Goal: Information Seeking & Learning: Learn about a topic

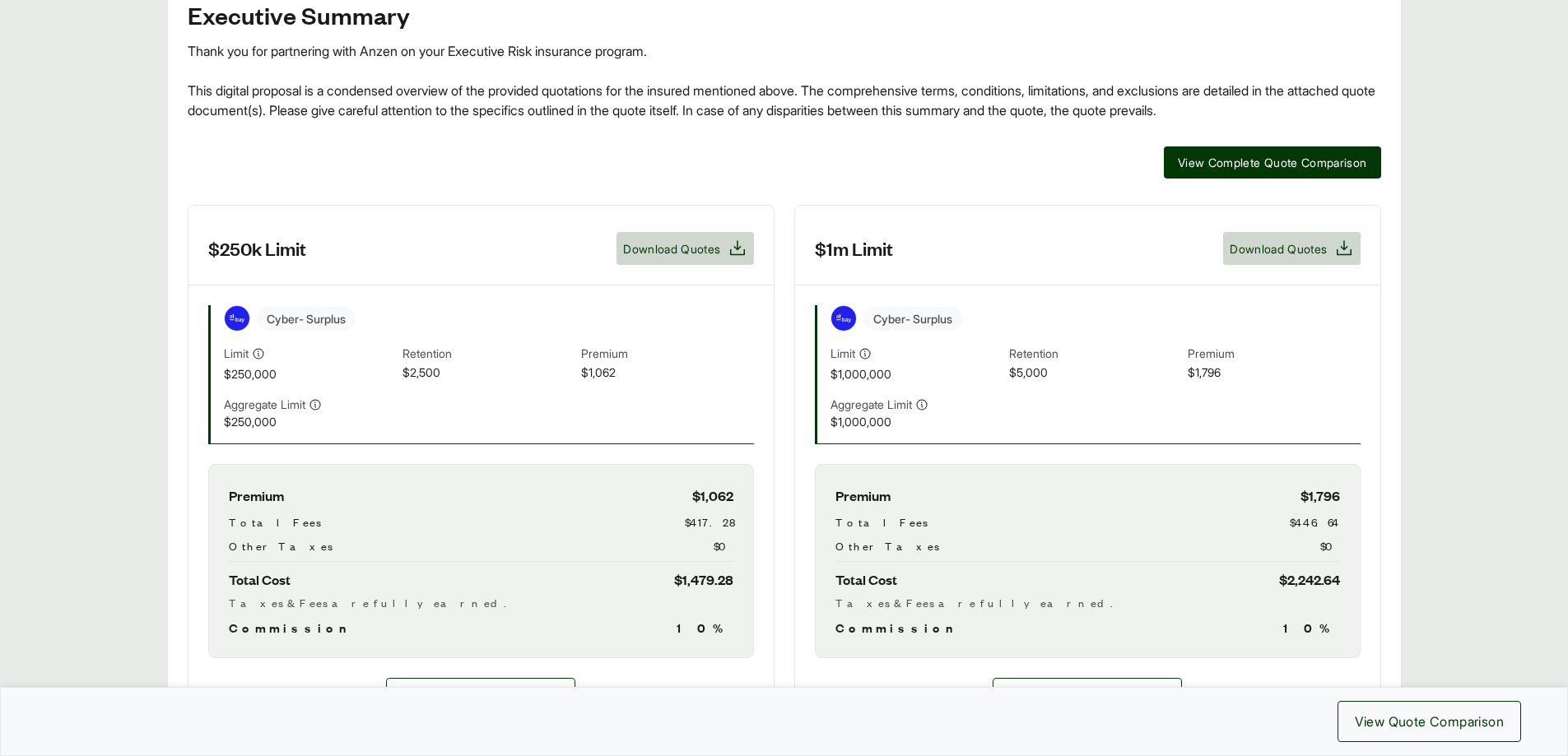
scroll to position [412, 0]
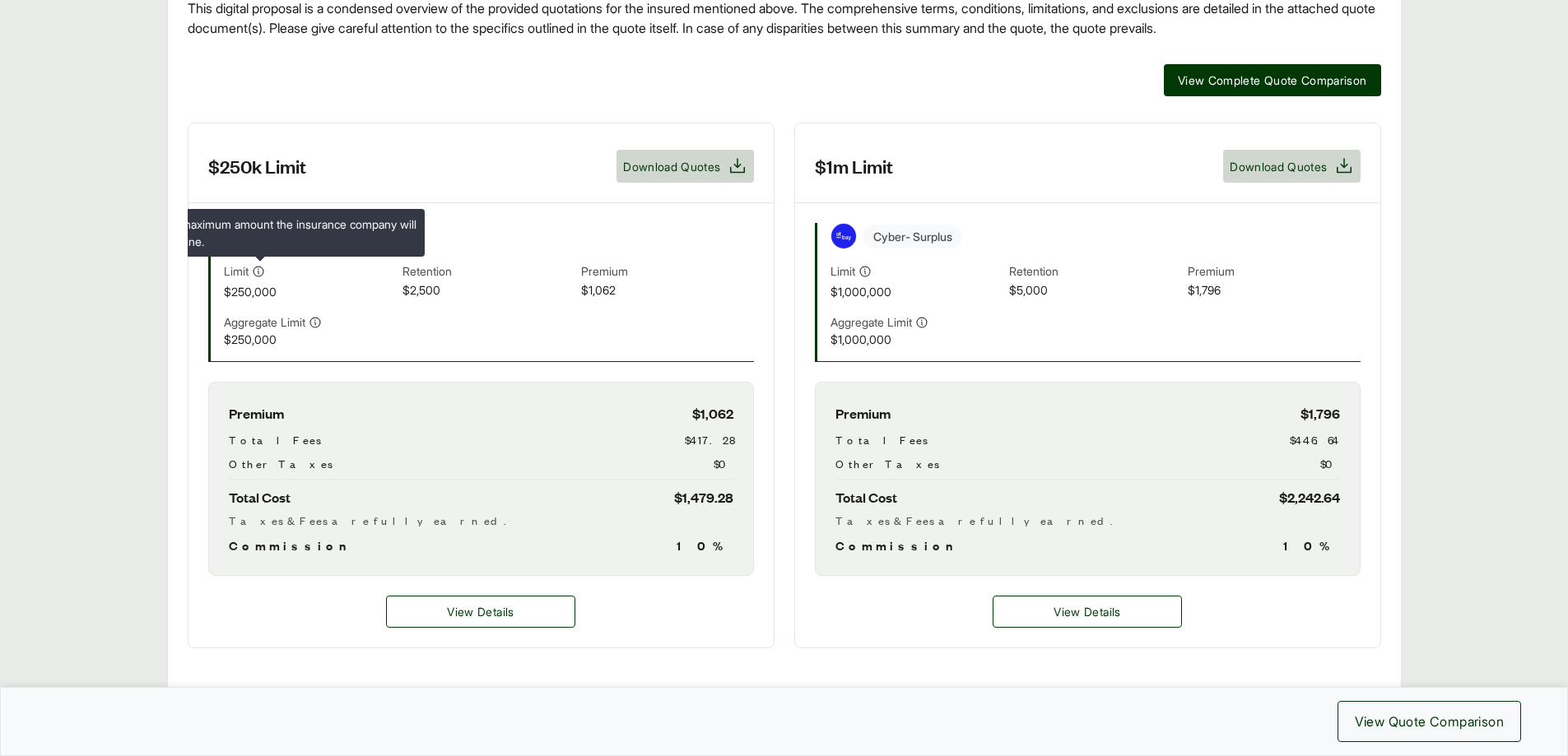
click at [261, 271] on icon at bounding box center [259, 272] width 13 height 13
click at [260, 271] on icon at bounding box center [259, 272] width 13 height 13
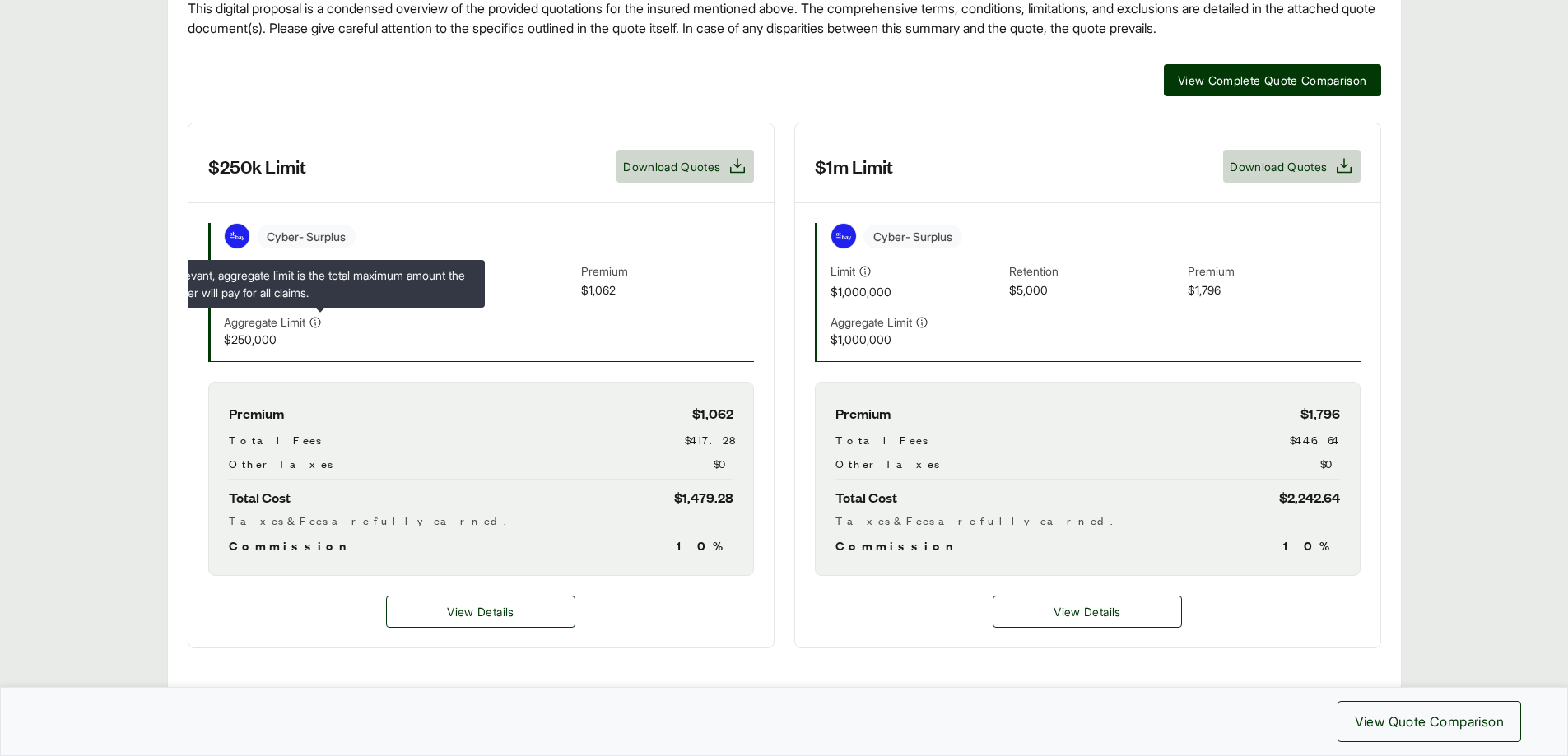
click at [319, 320] on icon at bounding box center [316, 323] width 13 height 13
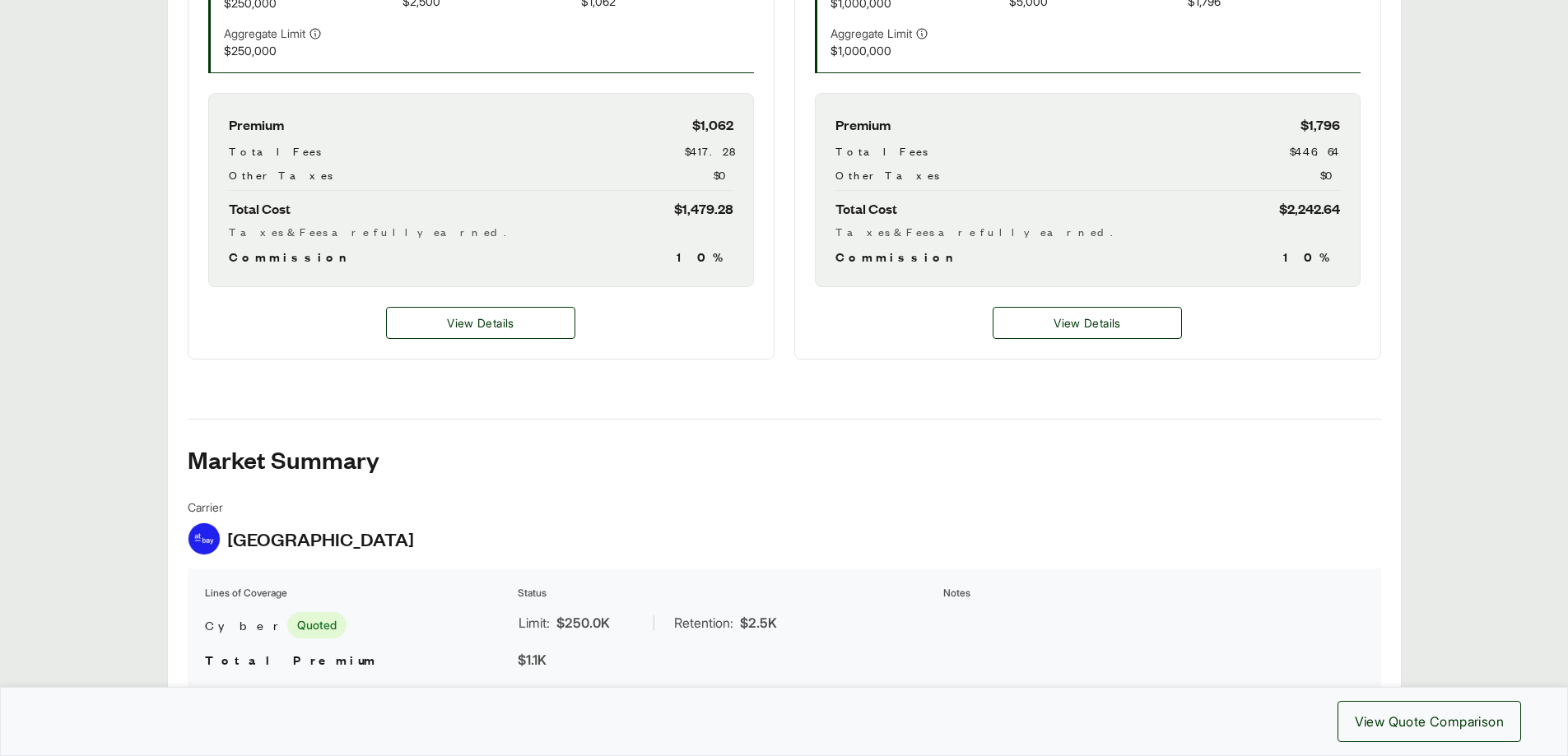
scroll to position [618, 0]
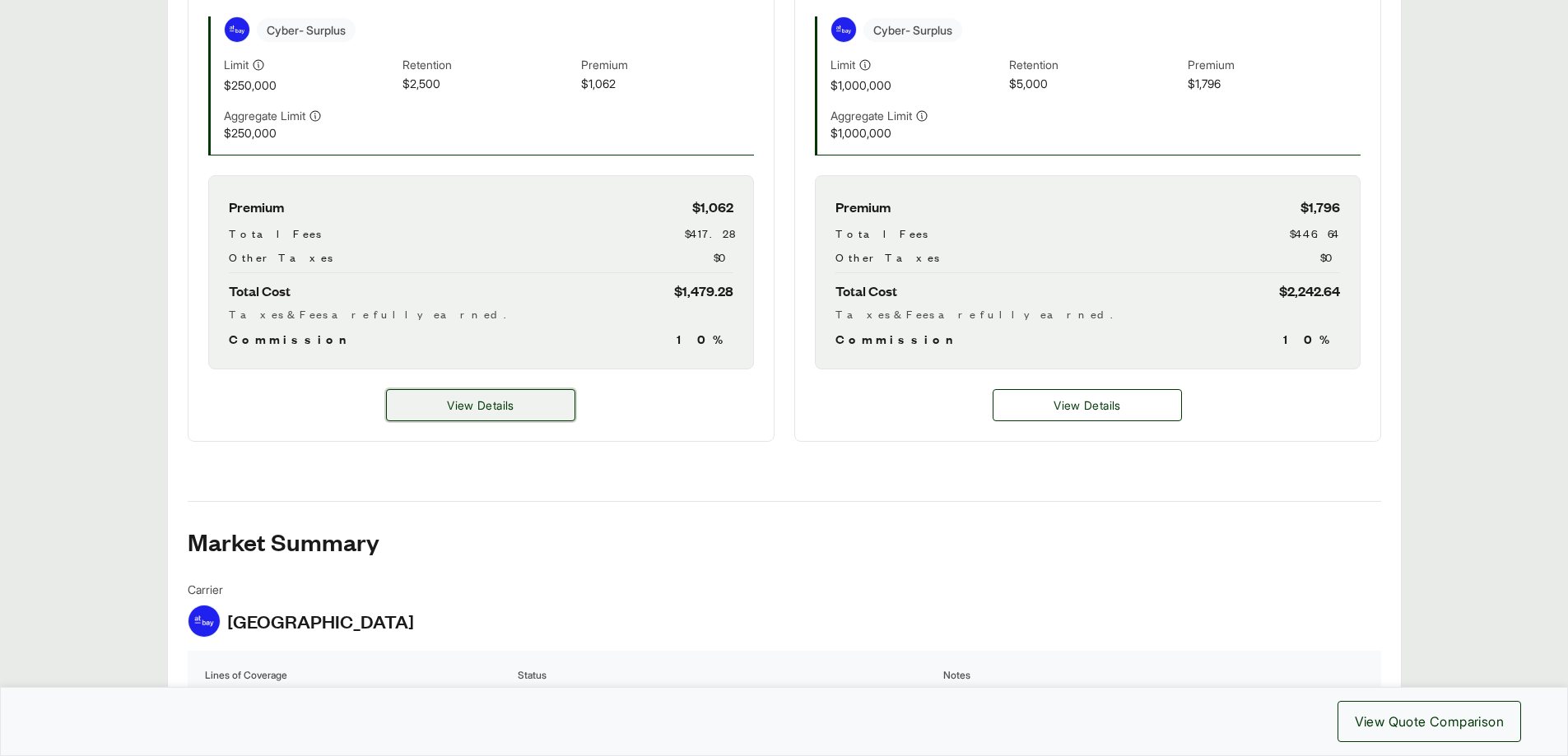
click at [540, 409] on button "View Details" at bounding box center [481, 405] width 190 height 32
click at [468, 402] on span "View Details" at bounding box center [480, 405] width 67 height 17
